Goal: Information Seeking & Learning: Learn about a topic

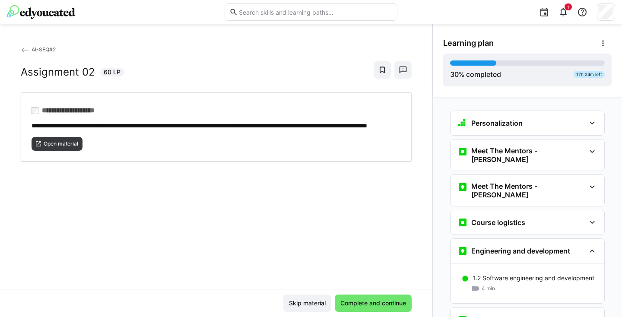
scroll to position [1477, 0]
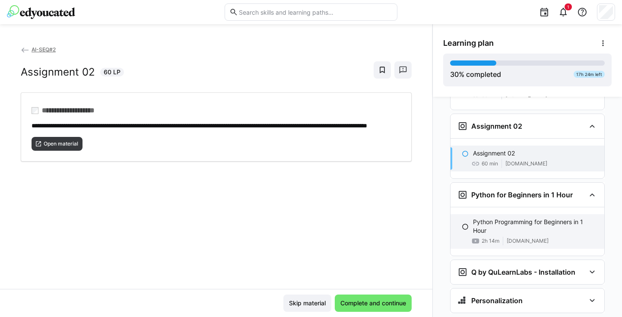
click at [369, 218] on p "Python Programming for Beginners in 1 Hour" at bounding box center [535, 226] width 124 height 17
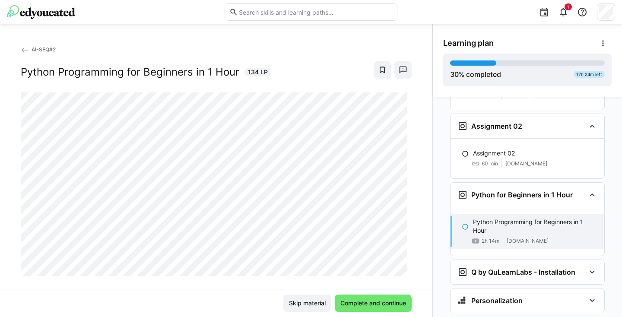
scroll to position [1487, 0]
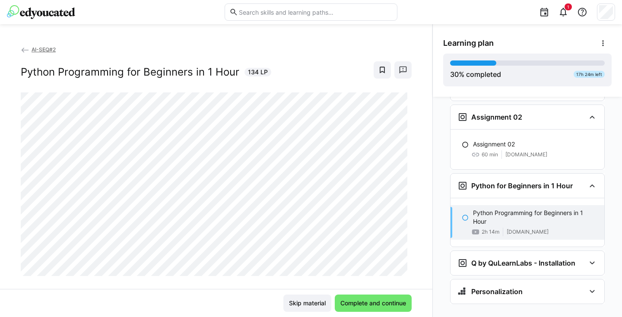
click at [369, 41] on div "AI-SEQ#2 Python Programming for Beginners in 1 Hour 134 LP Skip material Comple…" at bounding box center [216, 170] width 432 height 293
click at [257, 0] on div at bounding box center [310, 12] width 173 height 24
click at [369, 301] on span "Complete and continue" at bounding box center [373, 303] width 68 height 9
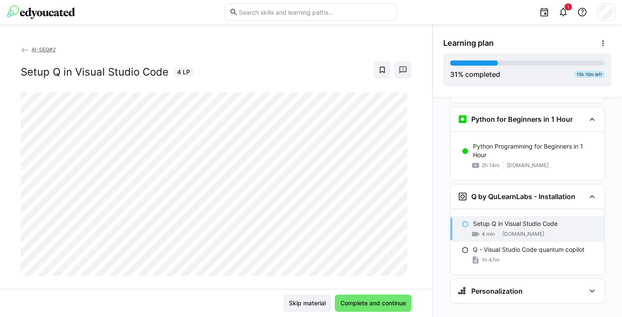
scroll to position [1553, 0]
click at [369, 310] on span "Complete and continue" at bounding box center [373, 302] width 77 height 17
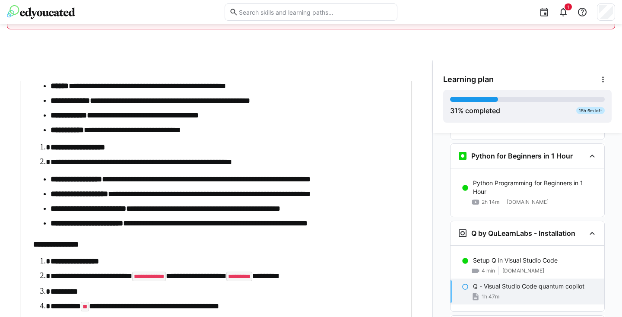
scroll to position [1646, 0]
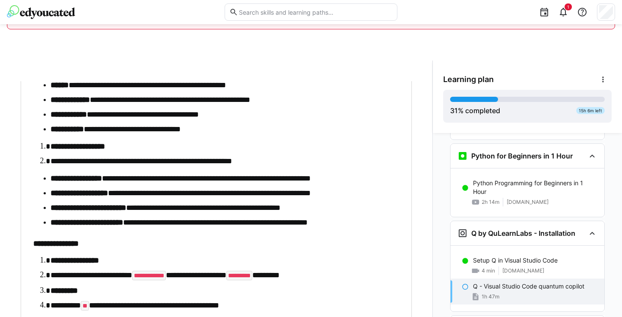
click at [335, 174] on li "**********" at bounding box center [223, 178] width 344 height 11
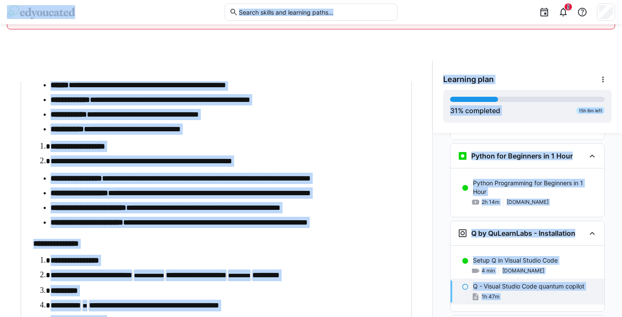
click at [335, 174] on li "**********" at bounding box center [223, 178] width 344 height 11
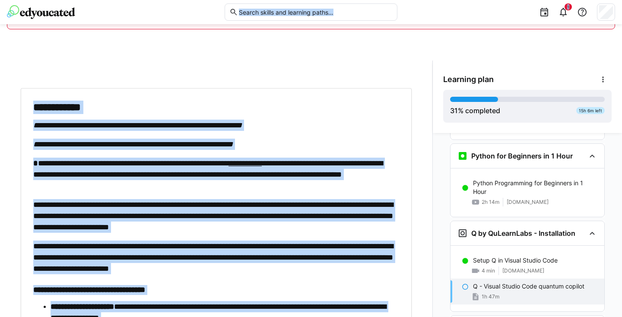
scroll to position [0, 0]
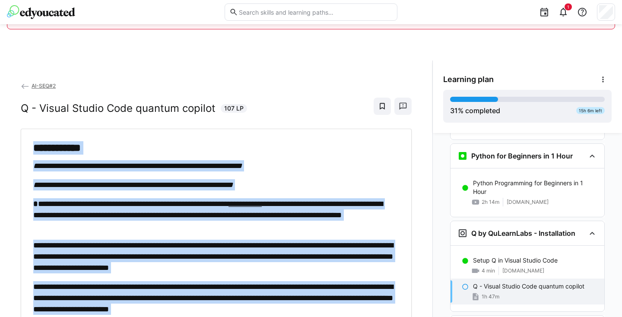
drag, startPoint x: 215, startPoint y: 275, endPoint x: 26, endPoint y: 137, distance: 234.0
copy div "**********"
click at [331, 65] on div "**********" at bounding box center [216, 206] width 432 height 293
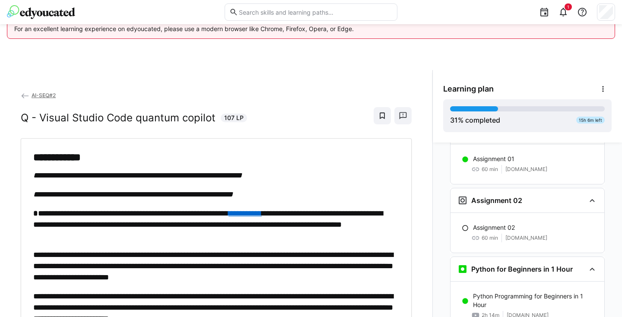
scroll to position [1407, 0]
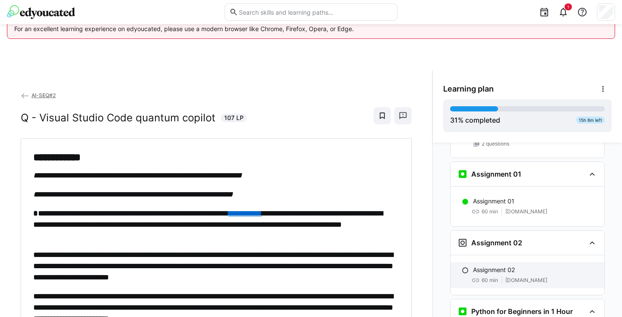
click at [369, 265] on p "Assignment 02" at bounding box center [494, 269] width 42 height 9
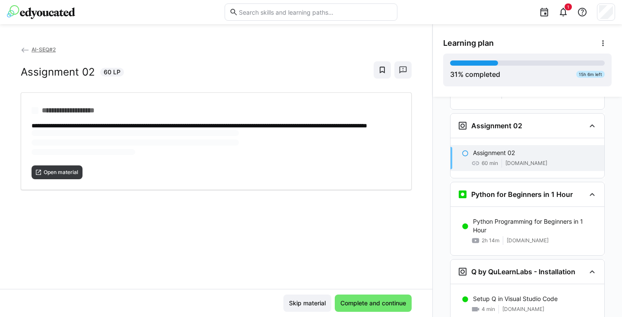
scroll to position [1480, 0]
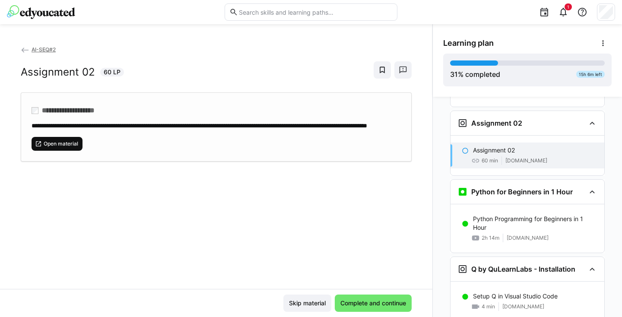
click at [73, 147] on span "Open material" at bounding box center [61, 143] width 36 height 7
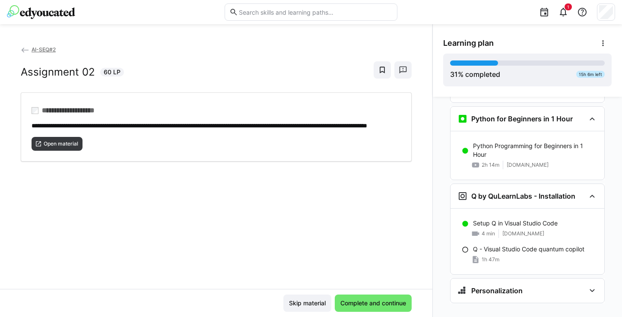
scroll to position [1553, 0]
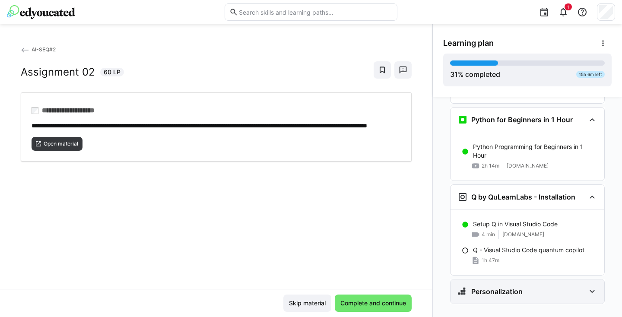
click at [369, 279] on div "Personalization" at bounding box center [527, 291] width 154 height 24
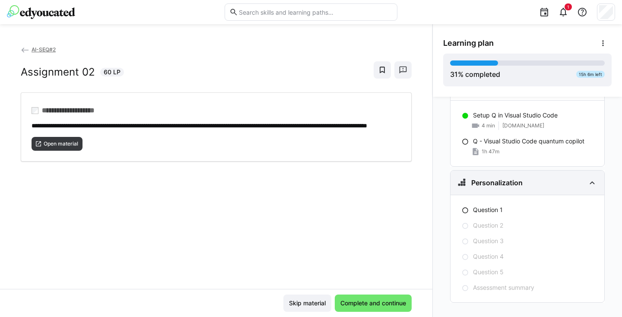
scroll to position [1660, 0]
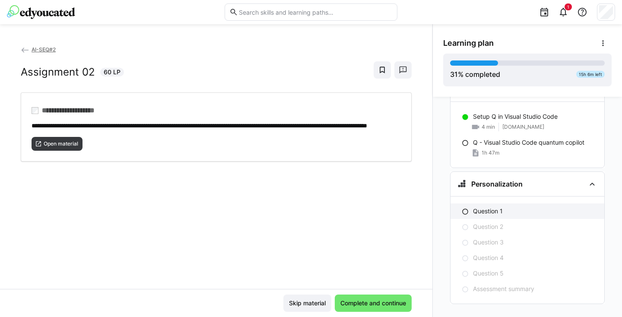
click at [369, 207] on p "Question 1" at bounding box center [488, 211] width 30 height 9
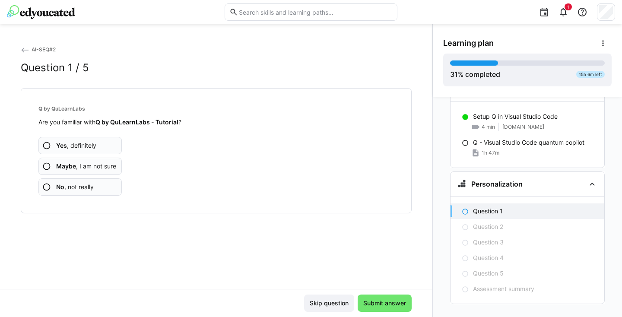
click at [369, 207] on p "Question 1" at bounding box center [488, 211] width 30 height 9
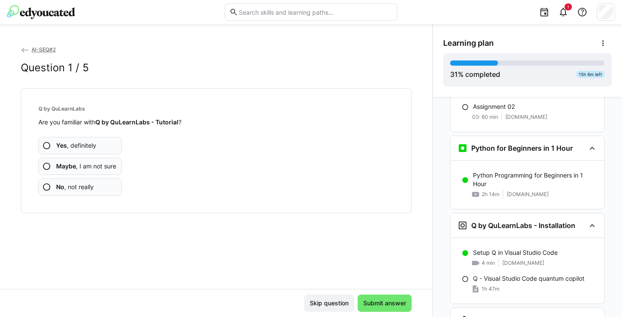
scroll to position [1525, 0]
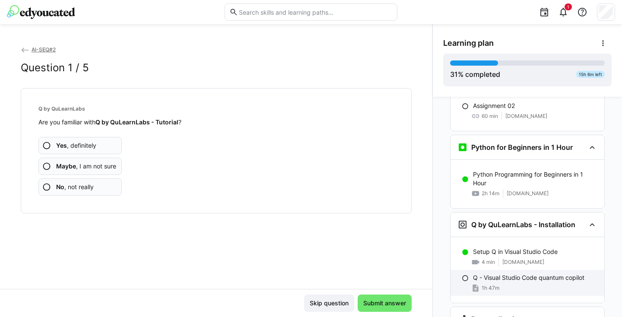
click at [369, 273] on p "Q - Visual Studio Code quantum copilot" at bounding box center [528, 277] width 111 height 9
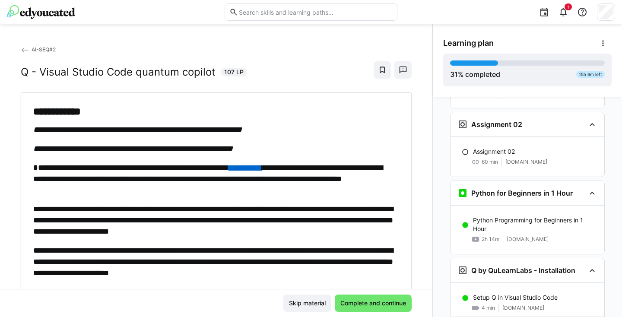
scroll to position [1476, 0]
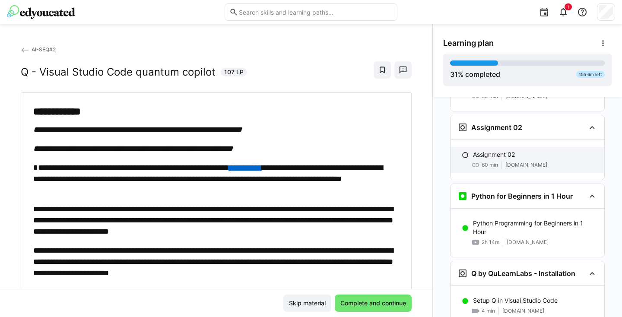
click at [369, 152] on eds-icon at bounding box center [464, 155] width 7 height 7
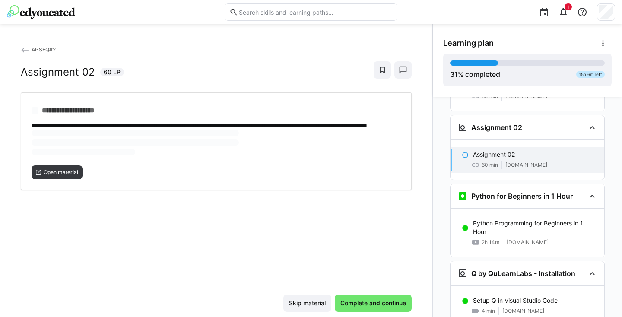
scroll to position [1480, 0]
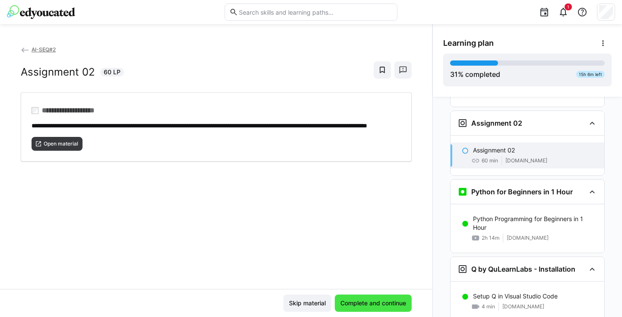
click at [369, 304] on span "Complete and continue" at bounding box center [373, 303] width 68 height 9
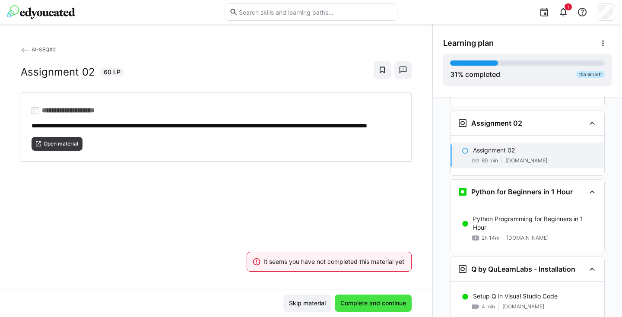
click at [369, 304] on span "Complete and continue" at bounding box center [373, 303] width 68 height 9
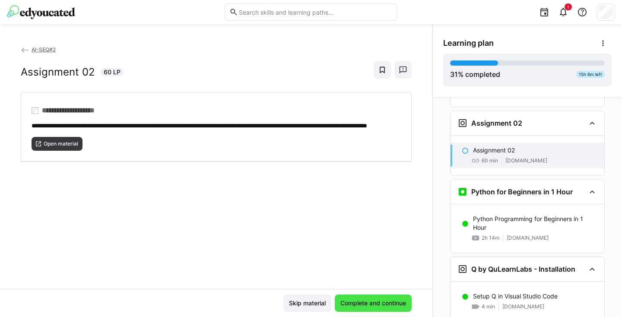
click at [362, 302] on span "Complete and continue" at bounding box center [373, 303] width 68 height 9
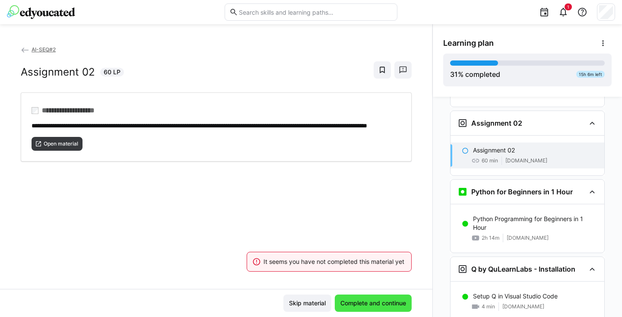
click at [362, 302] on span "Complete and continue" at bounding box center [373, 303] width 68 height 9
click at [367, 126] on span "**********" at bounding box center [199, 126] width 335 height 6
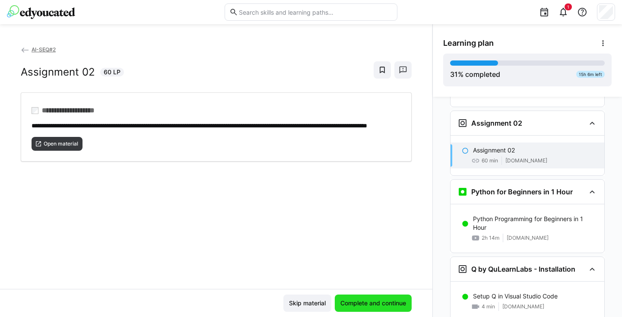
click at [369, 297] on span "Complete and continue" at bounding box center [373, 302] width 77 height 17
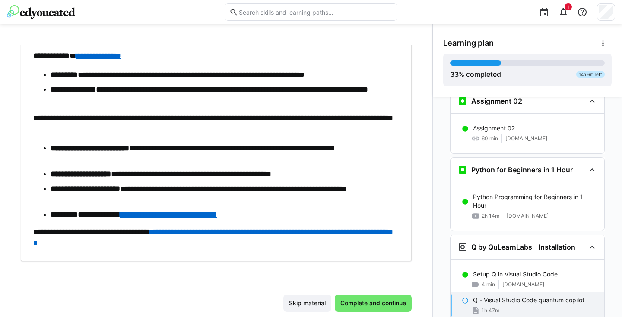
scroll to position [2807, 0]
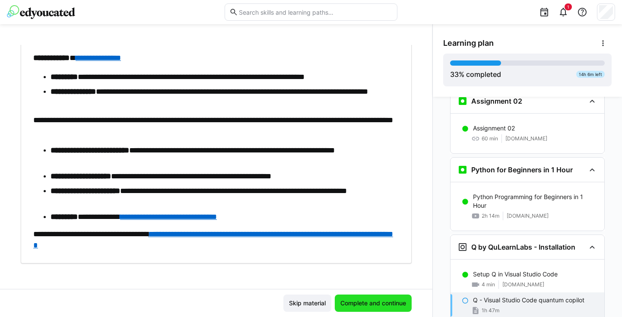
click at [369, 298] on span "Complete and continue" at bounding box center [373, 302] width 77 height 17
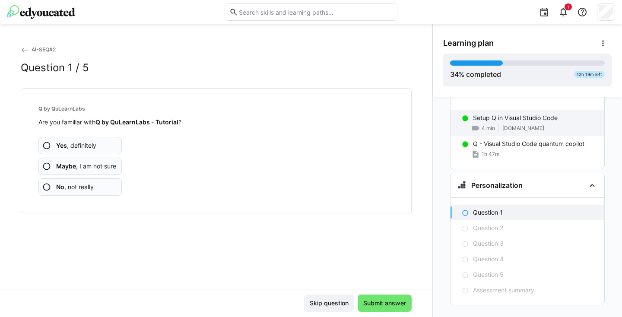
scroll to position [1660, 0]
click at [369, 123] on span "[DOMAIN_NAME]" at bounding box center [523, 126] width 42 height 7
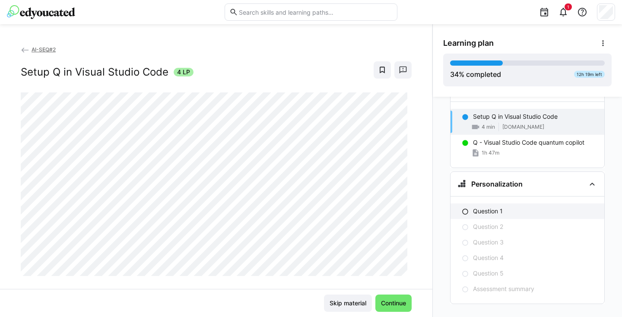
click at [369, 203] on div "Question 1" at bounding box center [527, 211] width 154 height 16
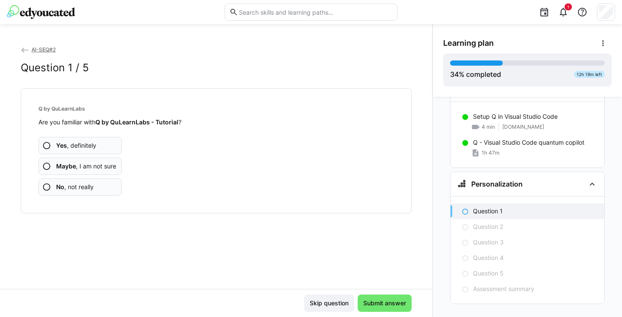
click at [94, 162] on span "Maybe , I am not sure" at bounding box center [86, 166] width 60 height 9
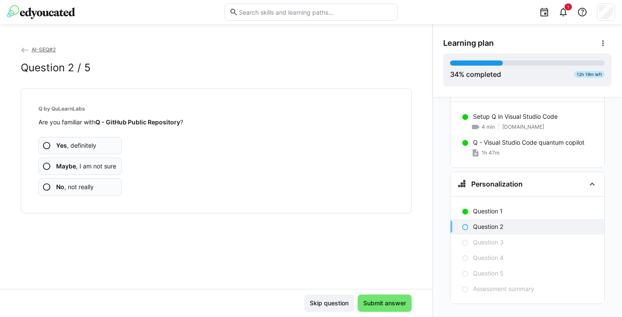
click at [110, 161] on app-assessment-question-radio "Maybe , I am not sure" at bounding box center [79, 166] width 83 height 17
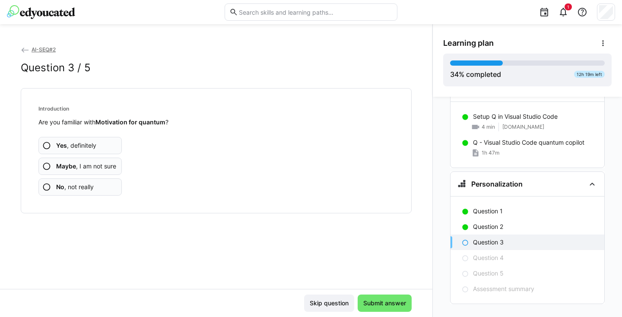
click at [107, 180] on app-assessment-question-radio "No , not really" at bounding box center [79, 186] width 83 height 17
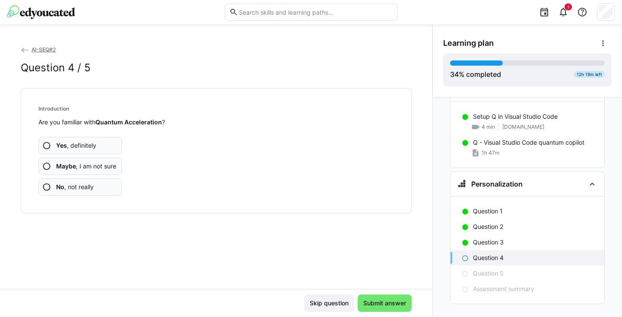
click at [107, 180] on app-assessment-question-radio "No , not really" at bounding box center [79, 186] width 83 height 17
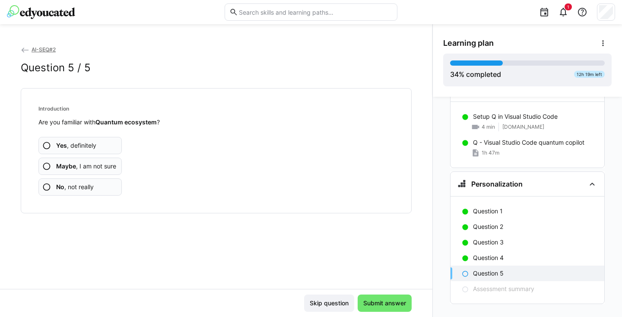
click at [107, 180] on app-assessment-question-radio "No , not really" at bounding box center [79, 186] width 83 height 17
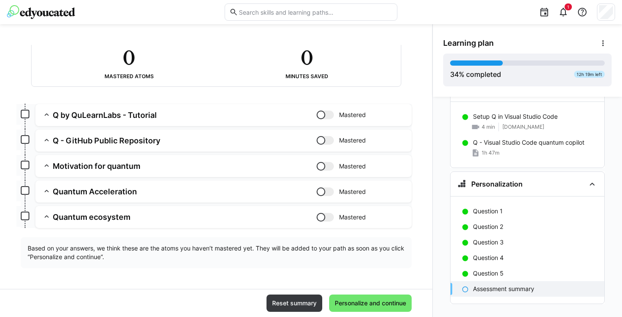
scroll to position [61, 0]
click at [320, 118] on div at bounding box center [320, 114] width 9 height 9
click at [320, 118] on div at bounding box center [324, 114] width 17 height 9
click at [319, 140] on div at bounding box center [320, 140] width 9 height 9
click at [319, 140] on div at bounding box center [324, 140] width 17 height 9
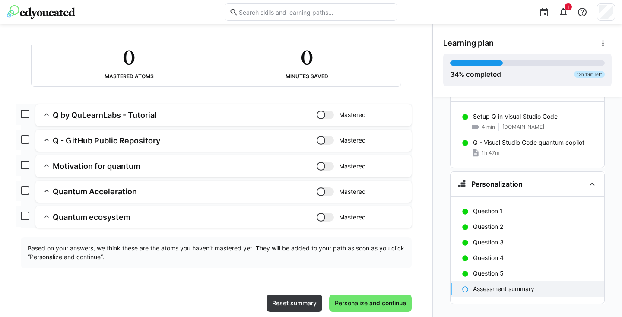
click at [316, 168] on div at bounding box center [320, 166] width 9 height 9
click at [316, 168] on div at bounding box center [324, 166] width 17 height 9
click at [317, 193] on div at bounding box center [320, 191] width 9 height 9
click at [317, 193] on div at bounding box center [324, 191] width 17 height 9
click at [317, 213] on div at bounding box center [324, 217] width 17 height 9
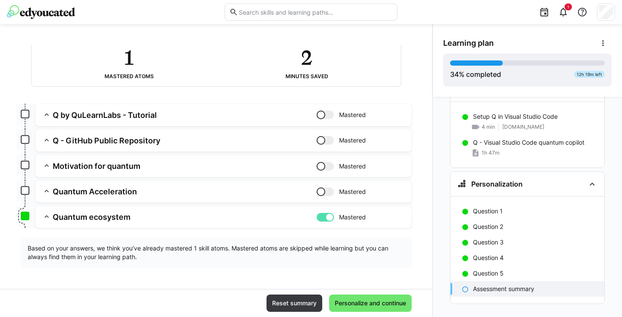
click at [317, 213] on div at bounding box center [324, 217] width 17 height 9
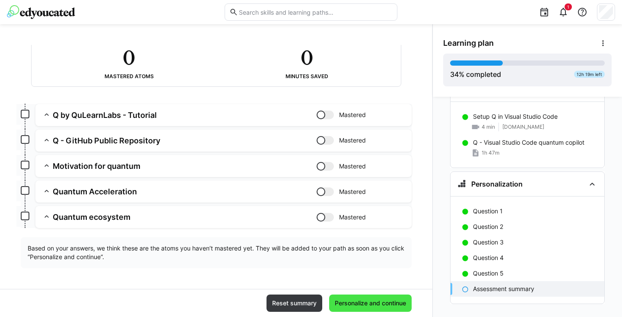
scroll to position [46, 0]
click at [350, 305] on span "Personalize and continue" at bounding box center [370, 303] width 74 height 9
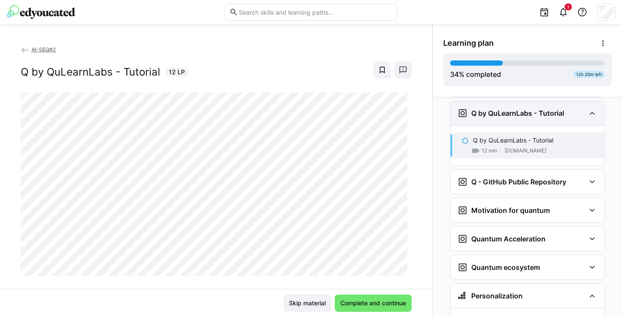
scroll to position [1760, 0]
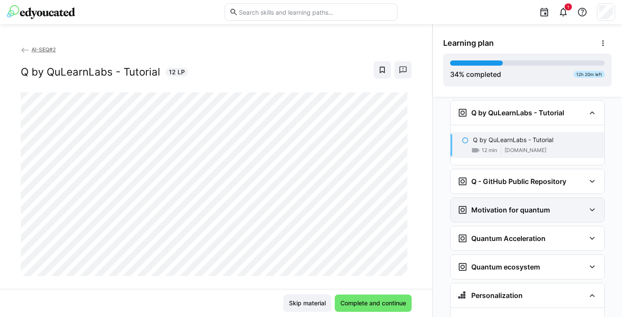
click at [369, 205] on h3 "Motivation for quantum" at bounding box center [510, 209] width 79 height 9
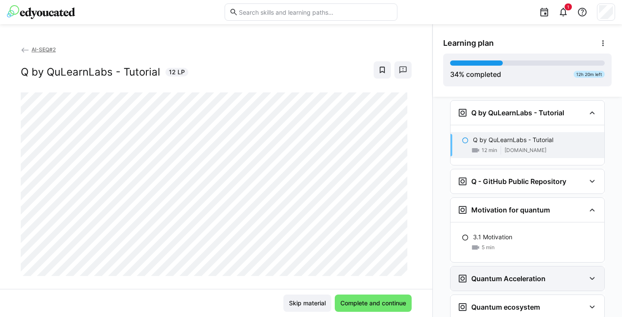
click at [369, 274] on h3 "Quantum Acceleration" at bounding box center [508, 278] width 74 height 9
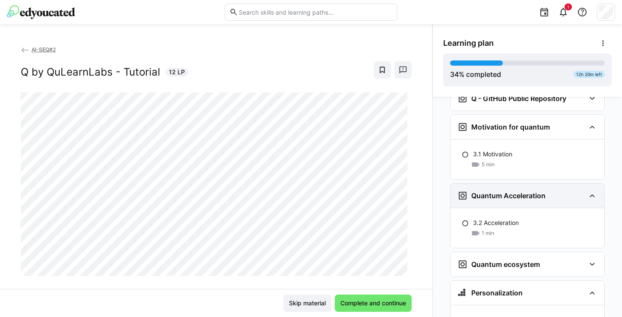
scroll to position [1844, 0]
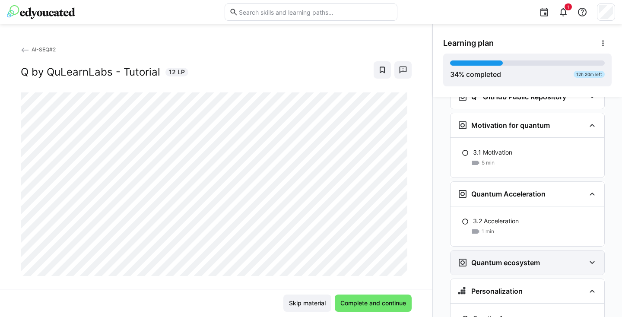
click at [369, 258] on h3 "Quantum ecosystem" at bounding box center [505, 262] width 69 height 9
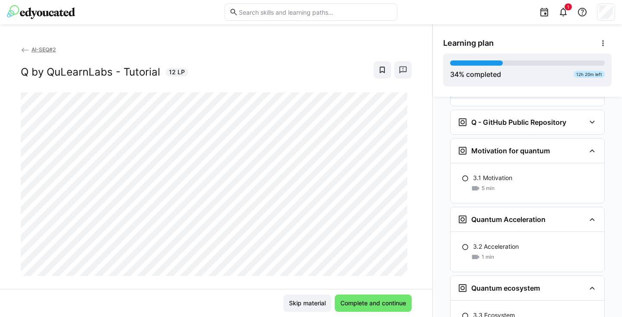
scroll to position [1818, 0]
